Goal: Transaction & Acquisition: Purchase product/service

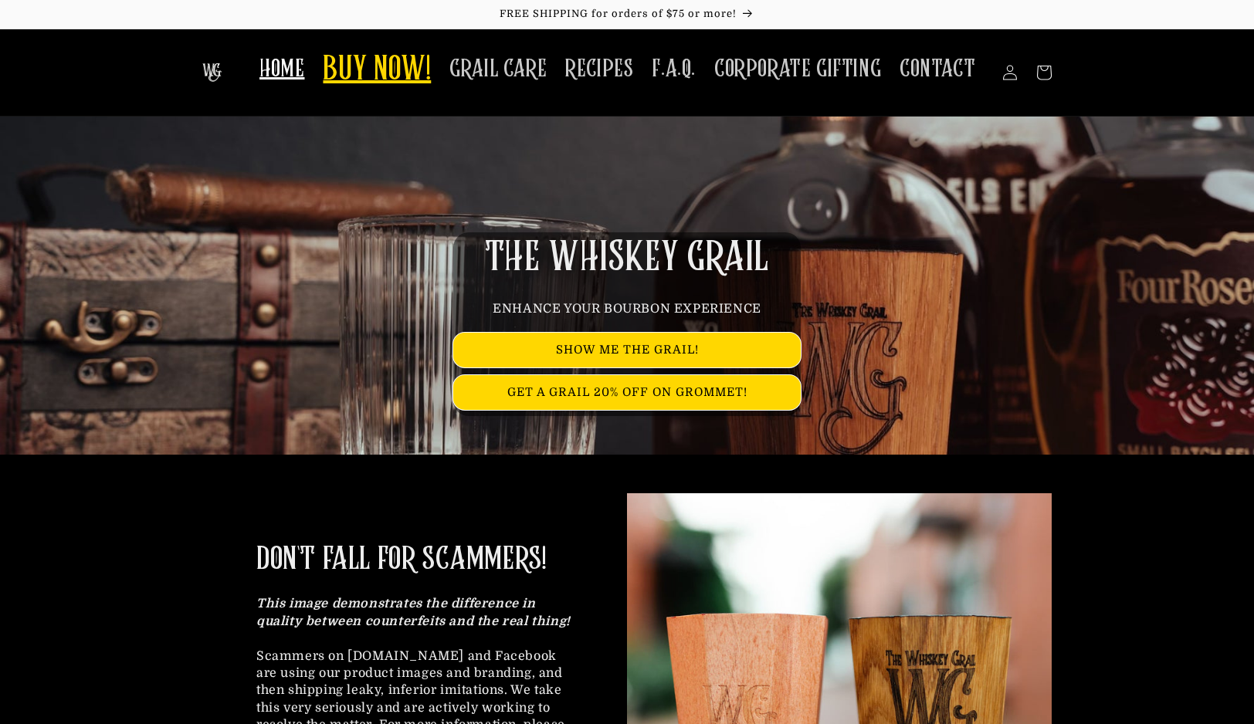
click at [419, 72] on span "BUY NOW!" at bounding box center [377, 70] width 108 height 42
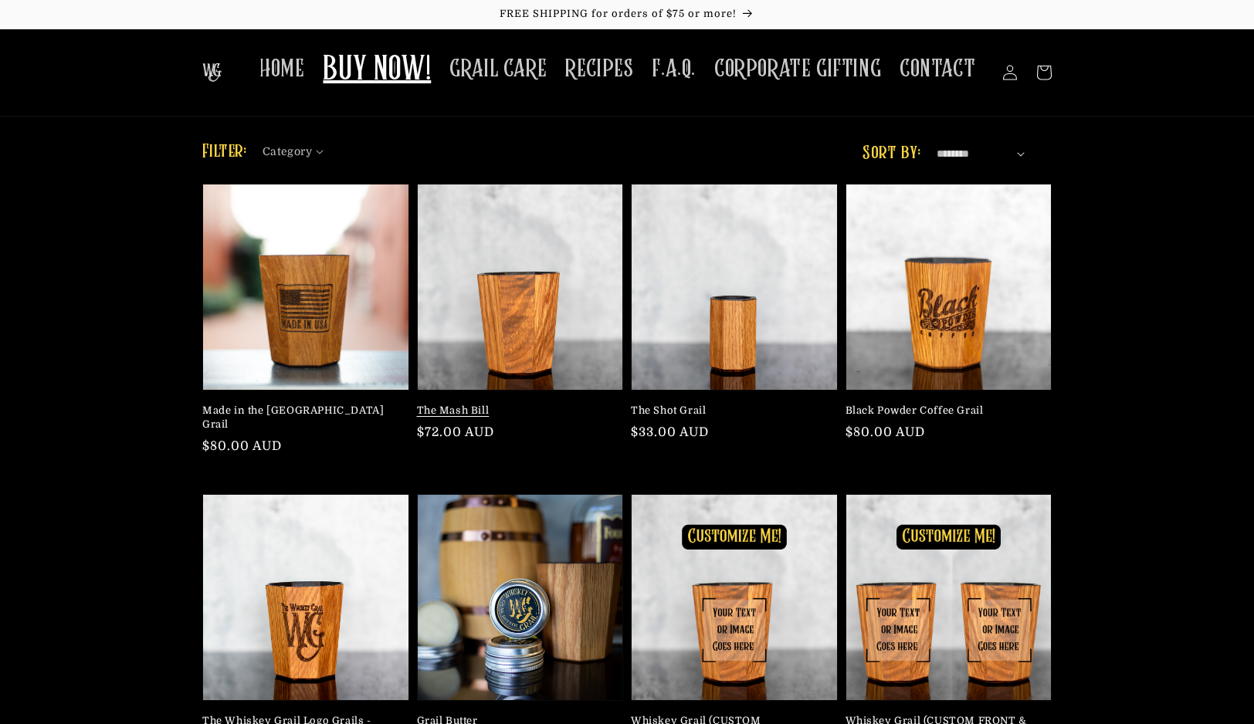
click at [501, 404] on link "The Mash Bill" at bounding box center [516, 411] width 198 height 14
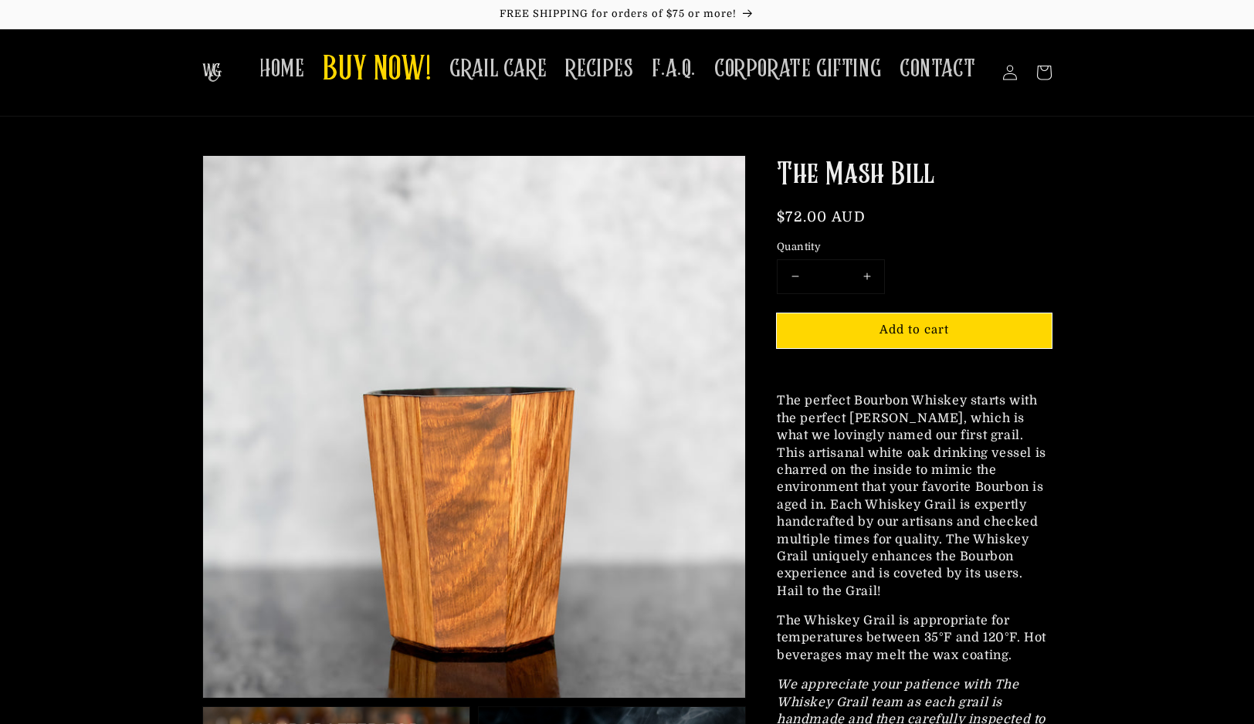
click at [505, 300] on img at bounding box center [474, 427] width 542 height 542
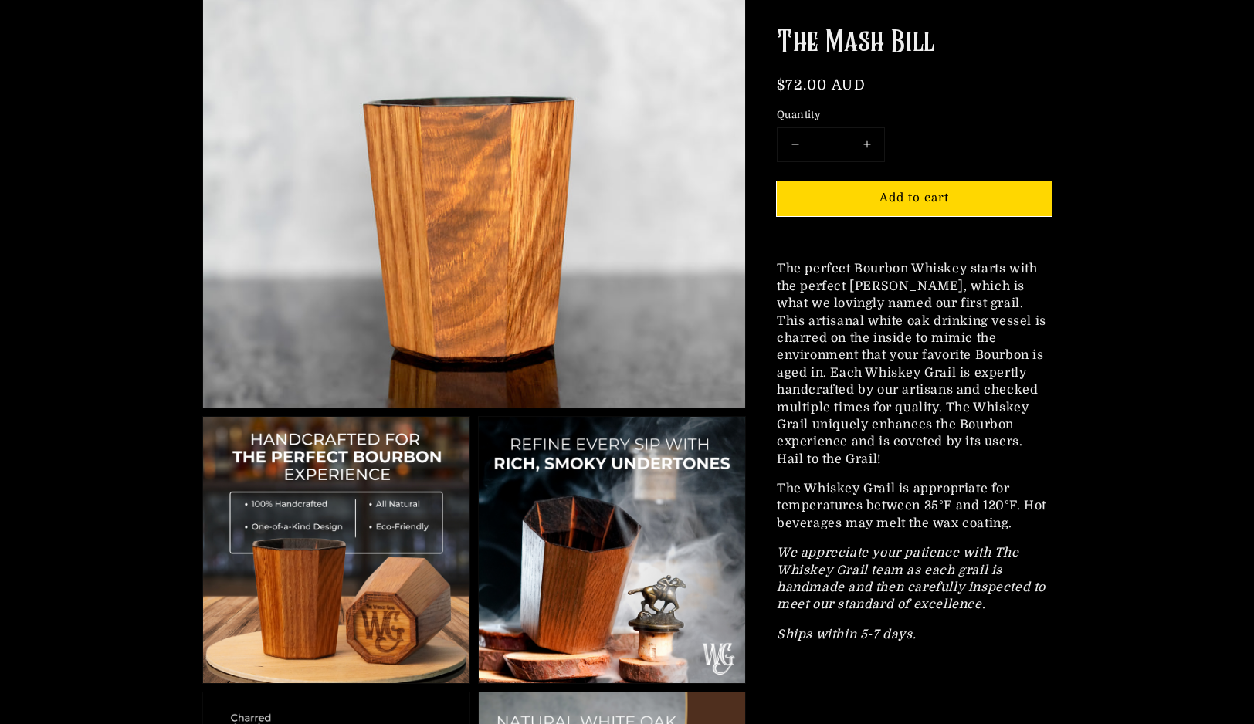
scroll to position [291, 0]
click at [604, 508] on img at bounding box center [612, 549] width 266 height 266
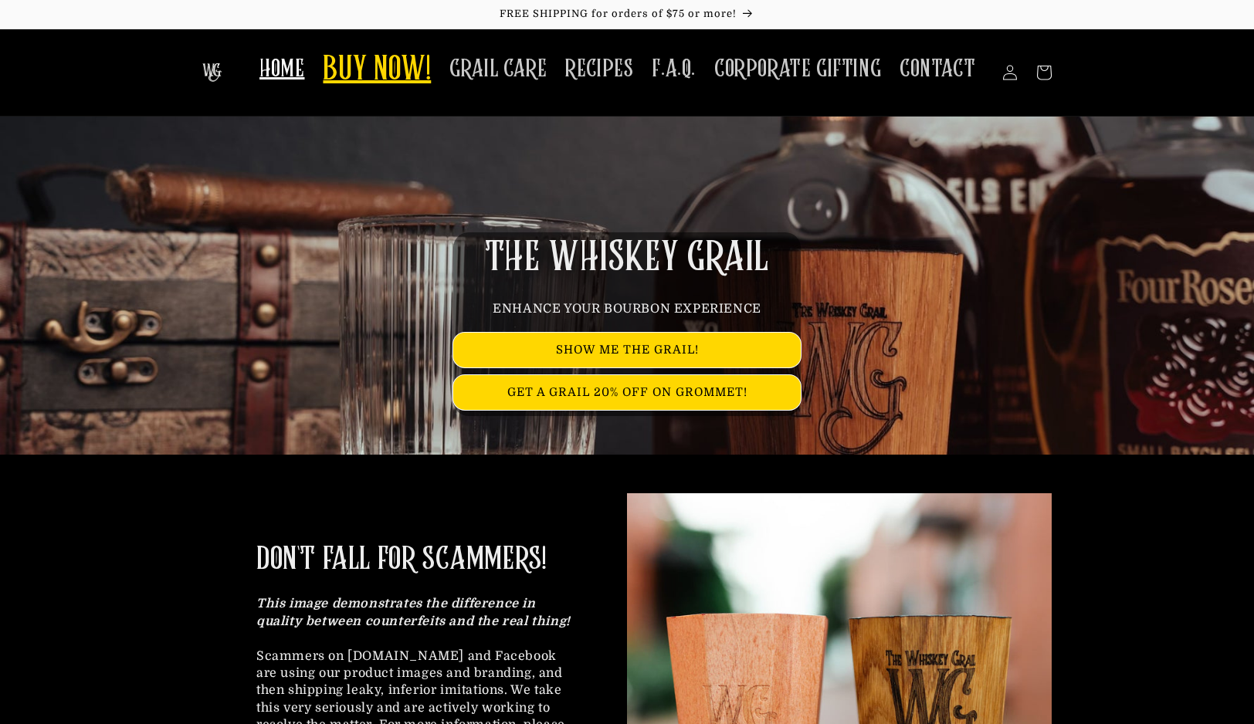
click at [355, 56] on span "BUY NOW!" at bounding box center [377, 70] width 108 height 42
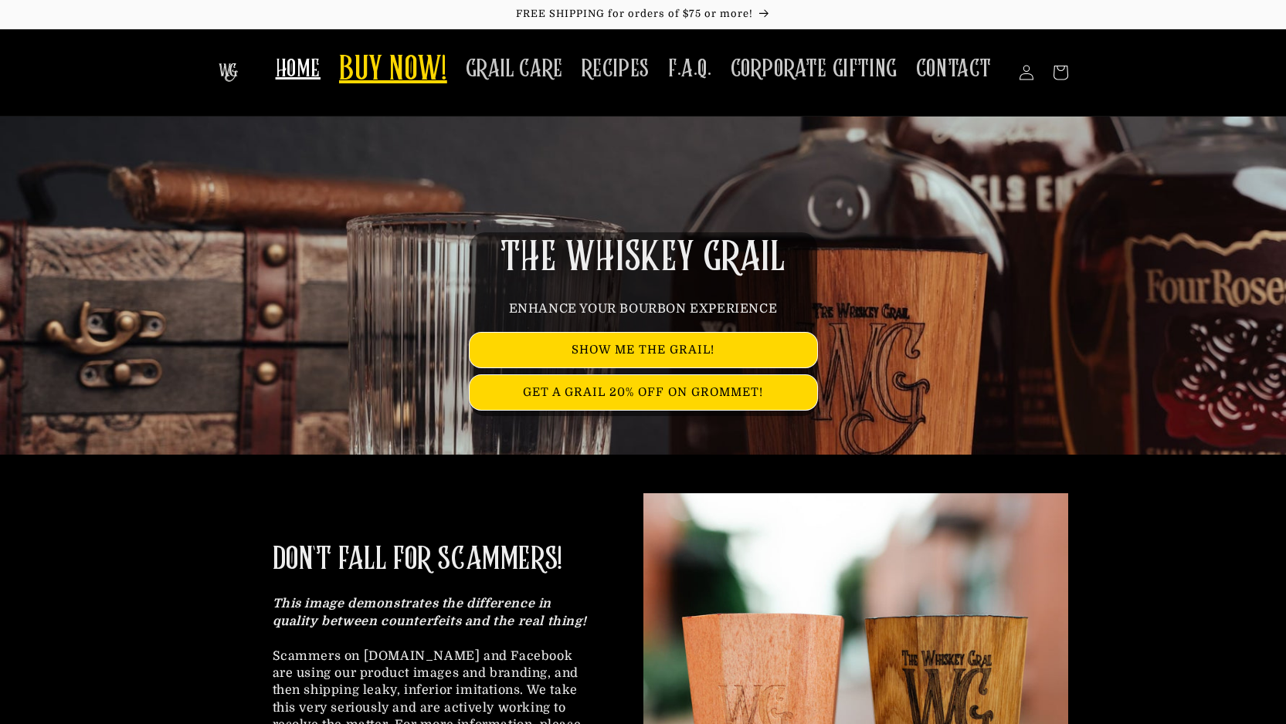
click at [409, 60] on span "BUY NOW!" at bounding box center [393, 70] width 108 height 42
